Goal: Information Seeking & Learning: Learn about a topic

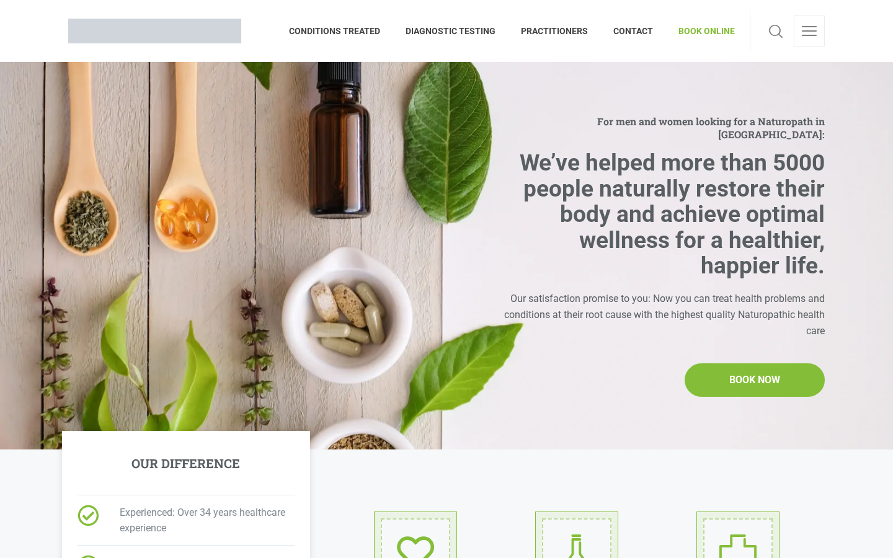
scroll to position [2, 0]
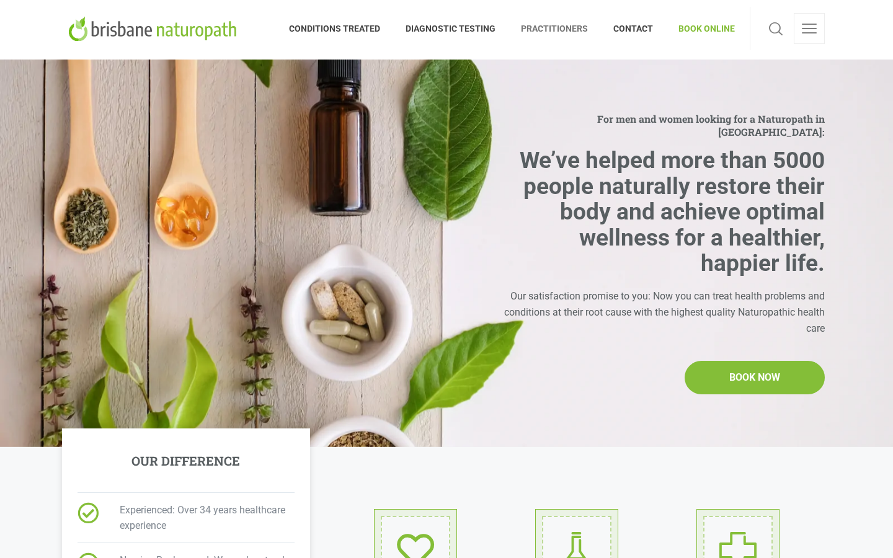
click at [540, 30] on span "PRACTITIONERS" at bounding box center [555, 29] width 92 height 20
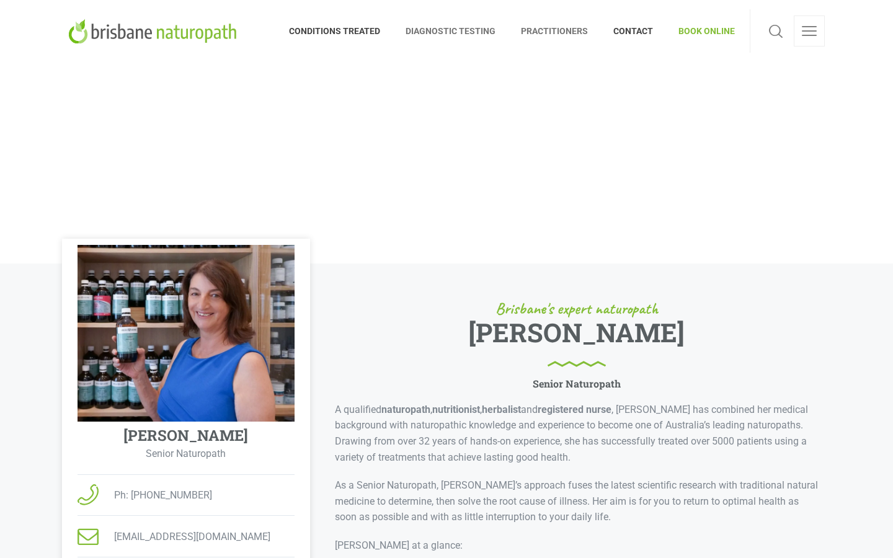
click at [471, 28] on span "DIAGNOSTIC TESTING" at bounding box center [450, 31] width 115 height 20
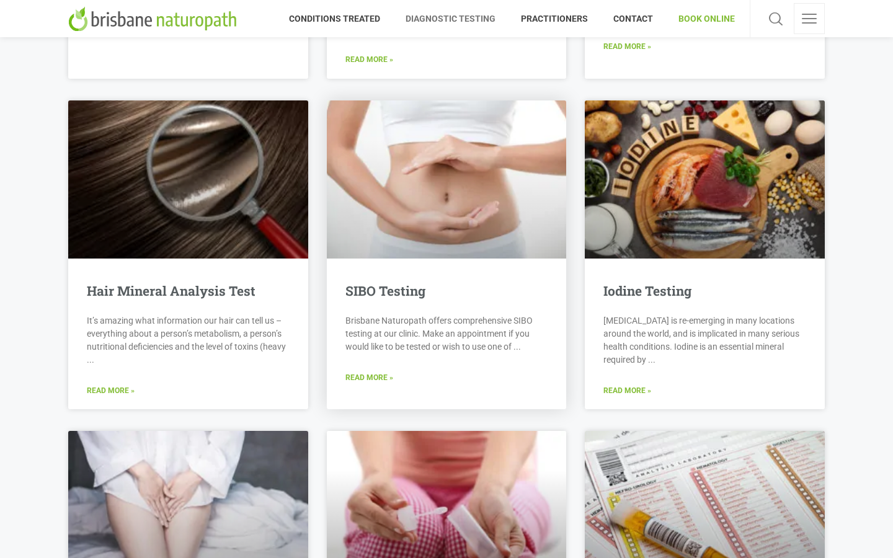
scroll to position [1343, 0]
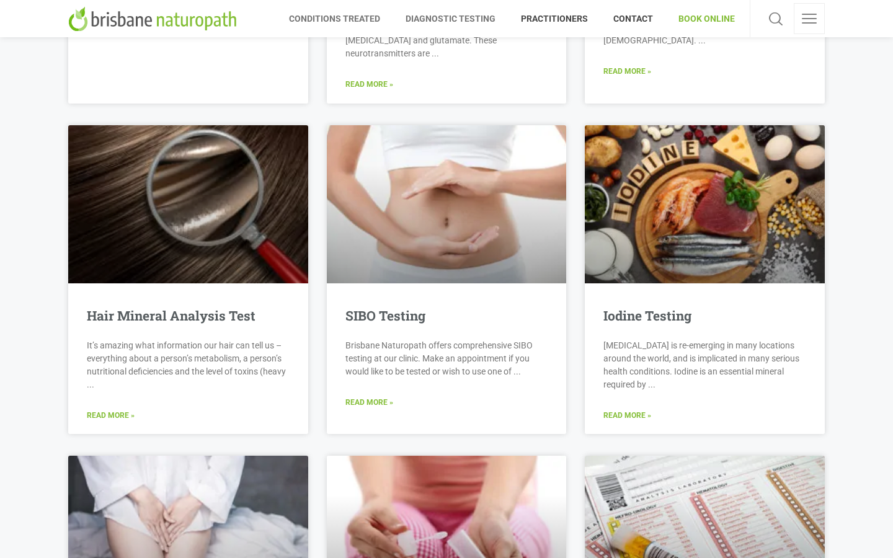
click at [354, 18] on span "CONDITIONS TREATED" at bounding box center [341, 19] width 104 height 20
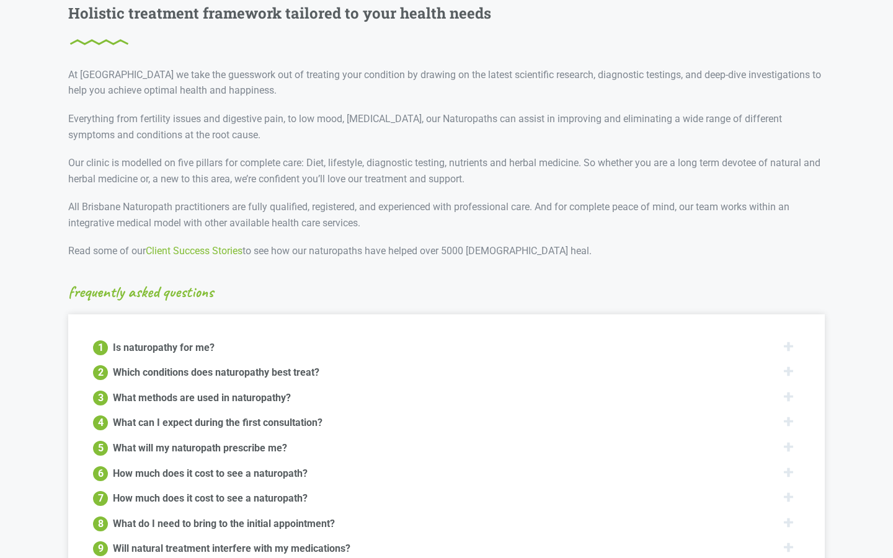
scroll to position [1176, 0]
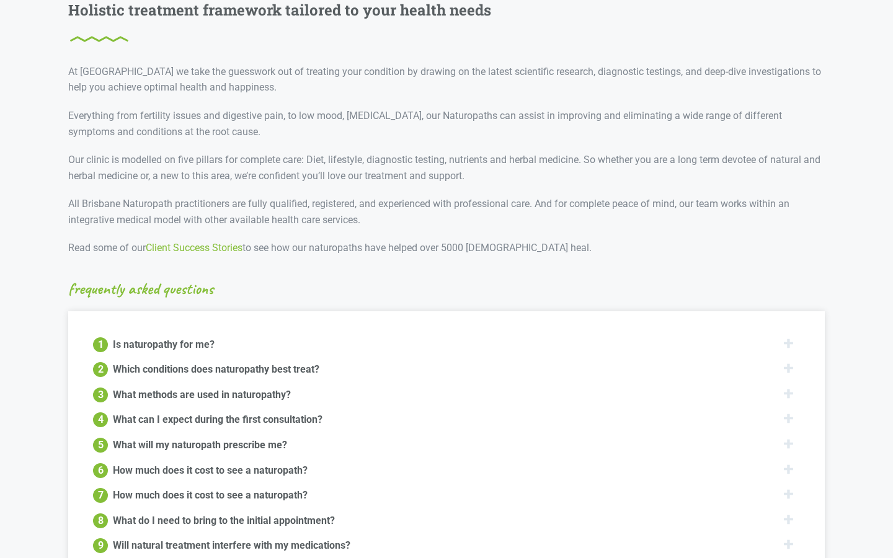
click at [788, 336] on div "1 Is naturopathy for me?" at bounding box center [446, 344] width 707 height 16
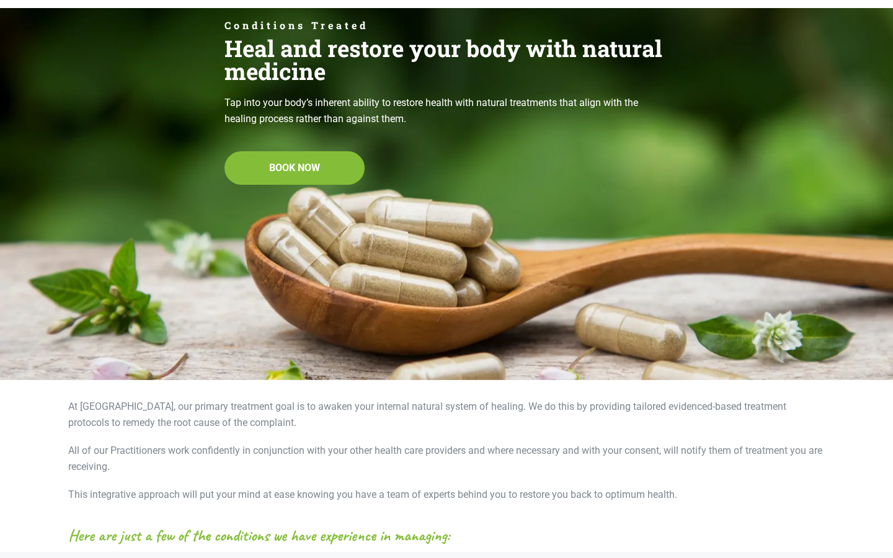
scroll to position [0, 0]
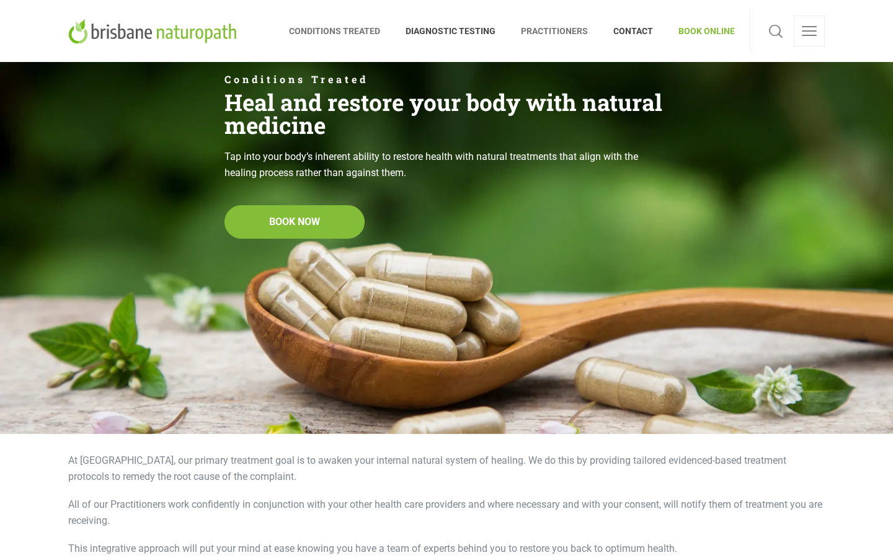
click at [566, 29] on span "PRACTITIONERS" at bounding box center [555, 31] width 92 height 20
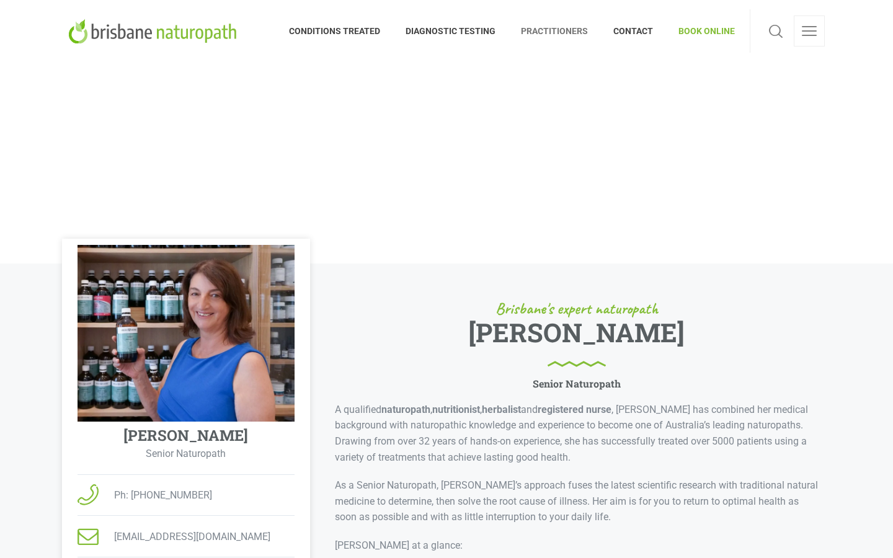
click at [809, 32] on link at bounding box center [809, 31] width 31 height 31
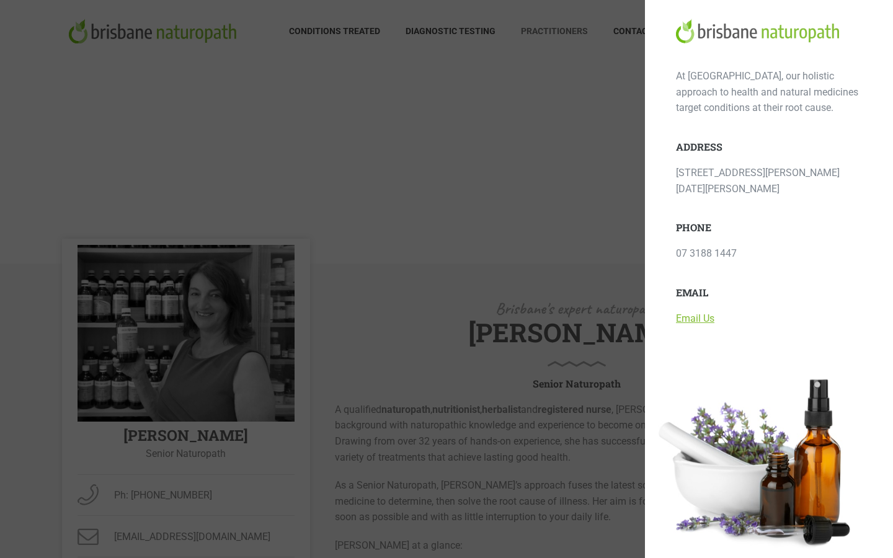
click at [809, 32] on img at bounding box center [758, 31] width 164 height 25
drag, startPoint x: 588, startPoint y: 3, endPoint x: 588, endPoint y: 480, distance: 476.5
click at [588, 3] on div at bounding box center [446, 279] width 893 height 558
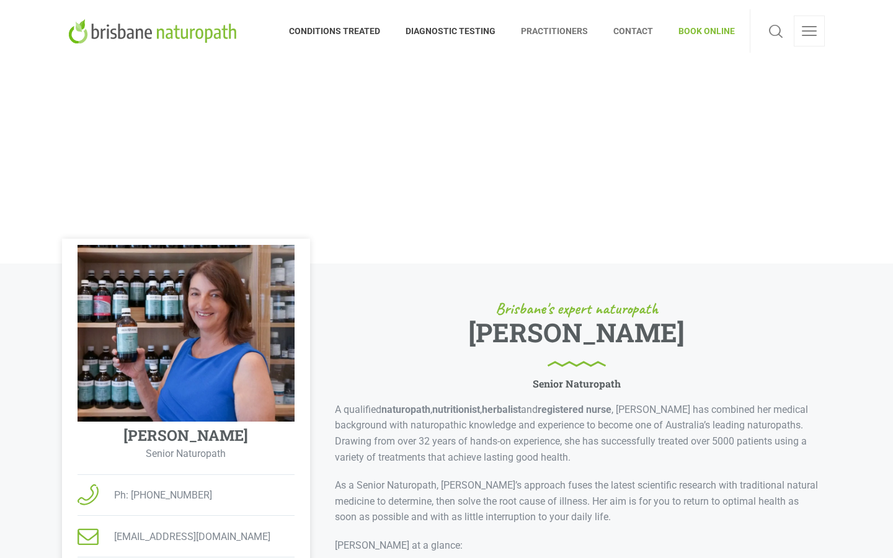
click at [634, 30] on span "CONTACT" at bounding box center [633, 31] width 65 height 20
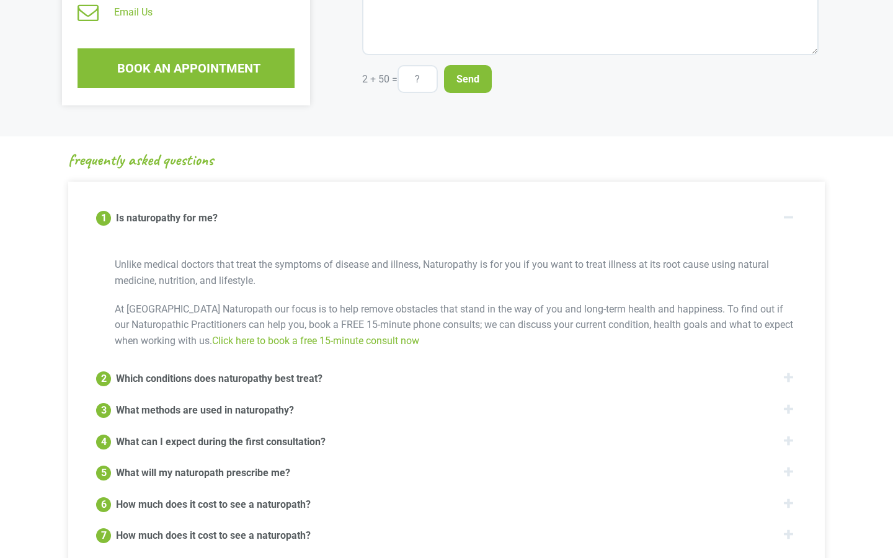
scroll to position [686, 0]
